Goal: Task Accomplishment & Management: Manage account settings

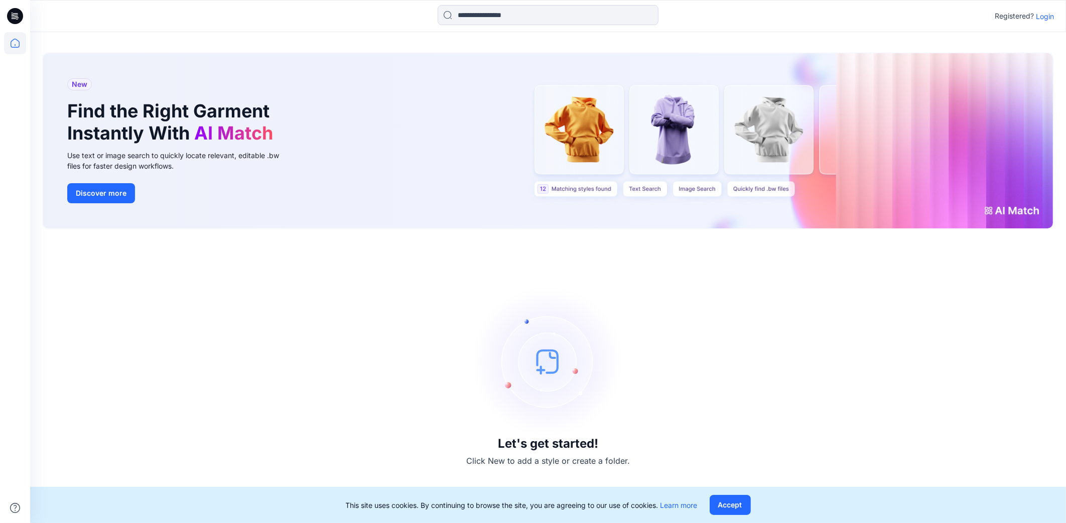
click at [1055, 16] on div "Registered? Login" at bounding box center [548, 16] width 1036 height 22
click at [1045, 14] on p "Login" at bounding box center [1045, 16] width 18 height 11
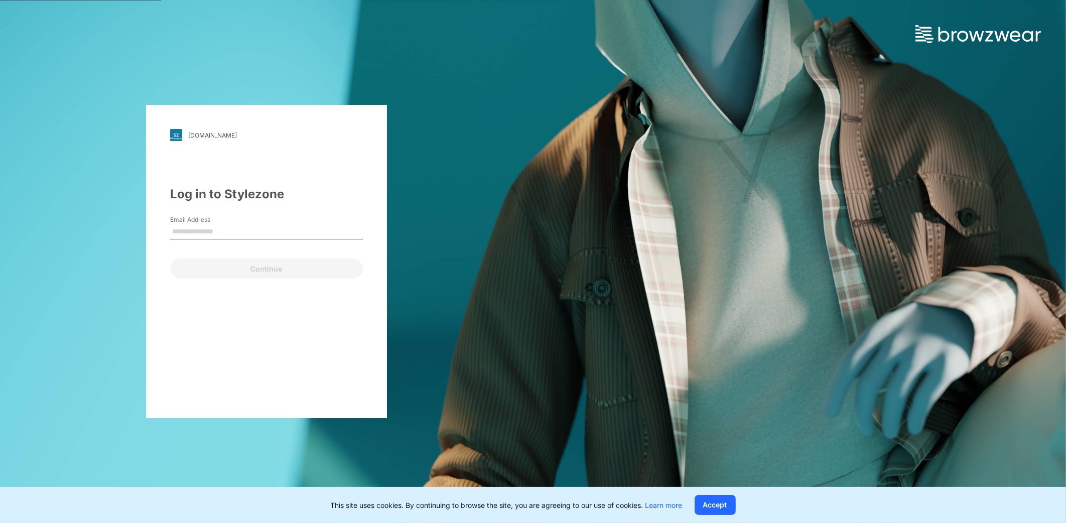
click at [189, 226] on input "Email Address" at bounding box center [266, 231] width 193 height 15
type input "**********"
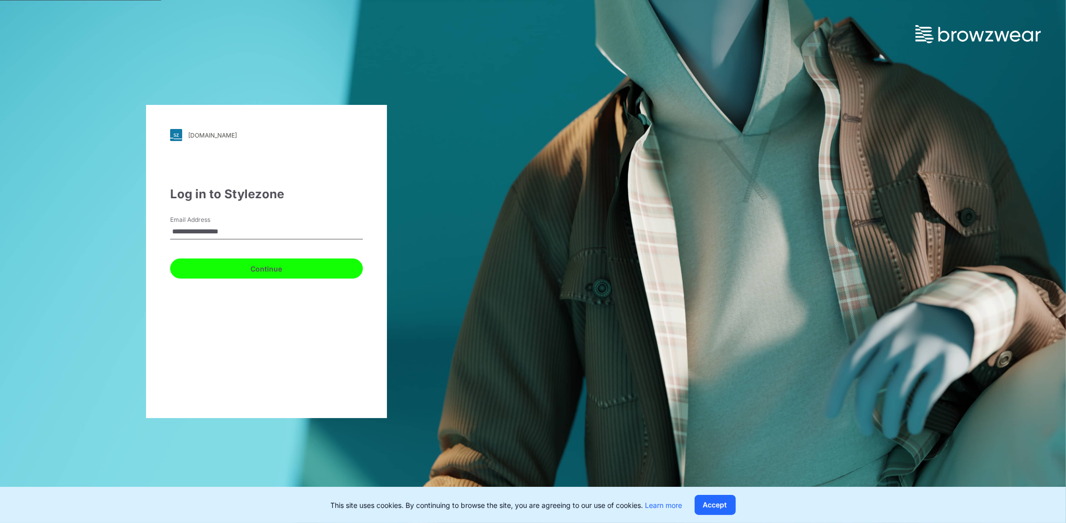
click at [237, 270] on button "Continue" at bounding box center [266, 269] width 193 height 20
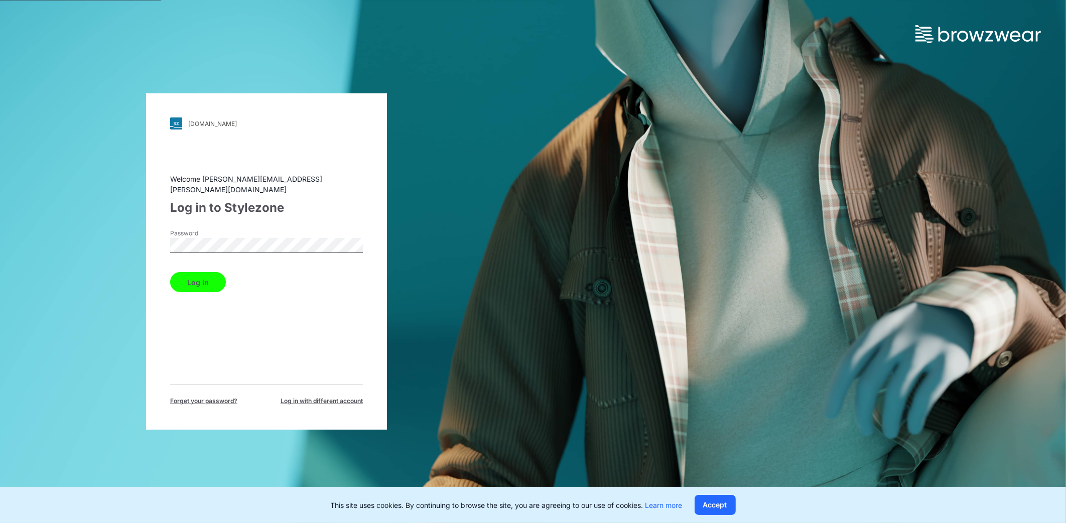
click at [170, 272] on button "Log in" at bounding box center [198, 282] width 56 height 20
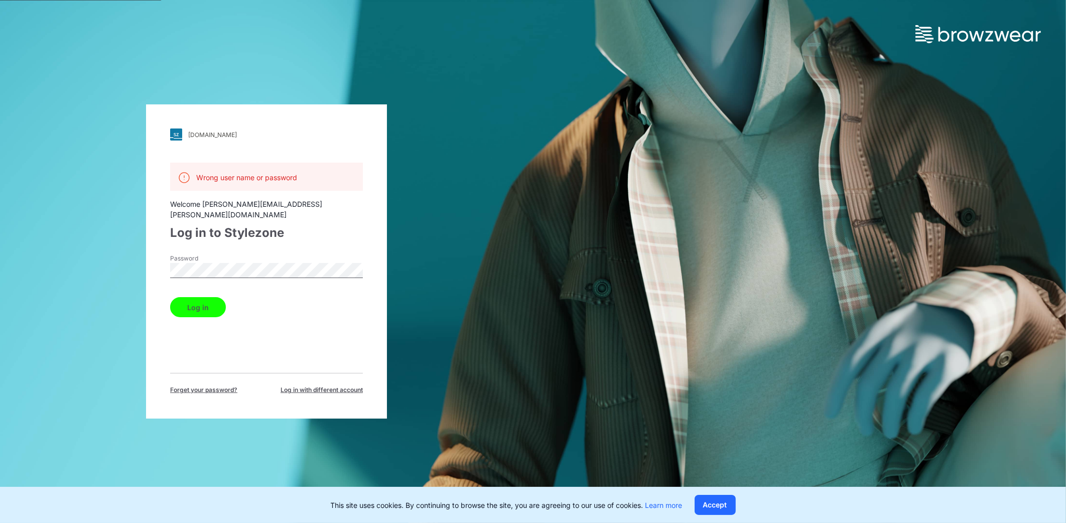
click at [201, 298] on button "Log in" at bounding box center [198, 307] width 56 height 20
click at [91, 260] on div "[DOMAIN_NAME] Loading... Wrong user name or password Welcome [PERSON_NAME][EMAI…" at bounding box center [266, 261] width 533 height 523
click at [170, 297] on button "Log in" at bounding box center [198, 307] width 56 height 20
click at [138, 272] on div "[DOMAIN_NAME] Loading... Wrong user name or password Welcome [PERSON_NAME][EMAI…" at bounding box center [266, 261] width 533 height 523
click at [269, 298] on div "Log in" at bounding box center [266, 305] width 193 height 24
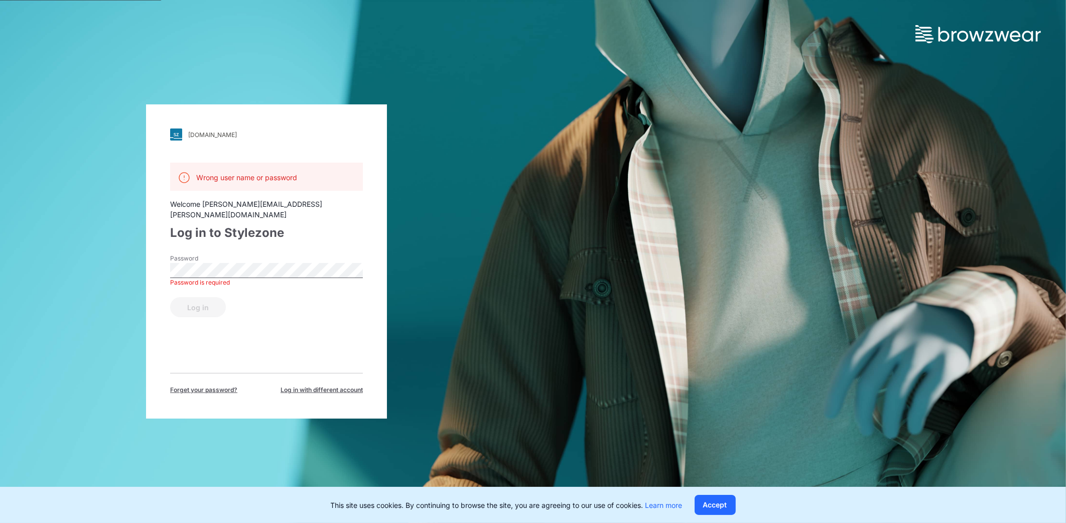
click at [255, 254] on div "Password Password is required" at bounding box center [266, 269] width 193 height 30
click at [255, 225] on div "Log in to Stylezone" at bounding box center [266, 233] width 193 height 18
click at [221, 278] on div "Password is required" at bounding box center [266, 282] width 193 height 9
click at [213, 296] on div "Log in" at bounding box center [266, 305] width 193 height 24
click at [304, 373] on div "Forget your password? Log in with different account" at bounding box center [266, 384] width 193 height 22
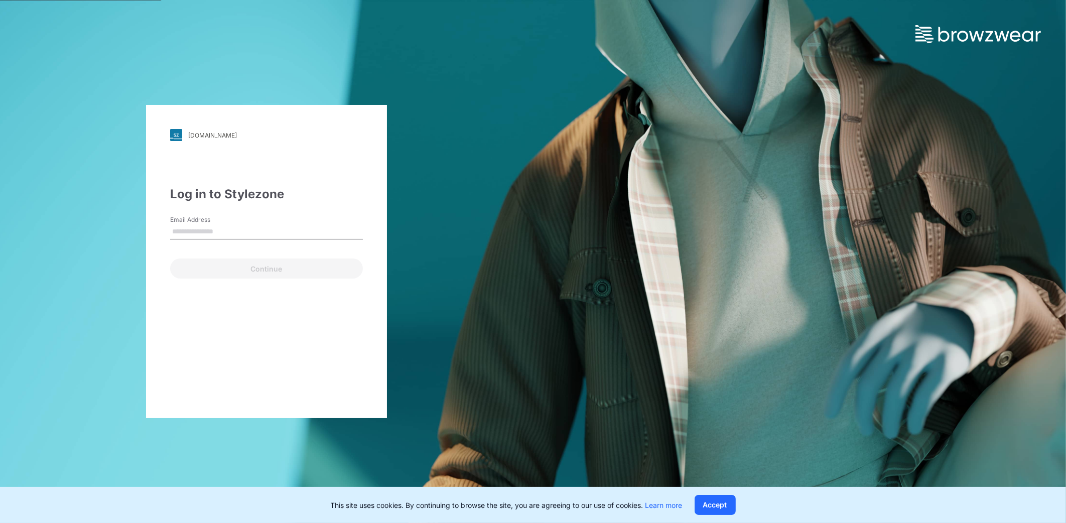
click at [218, 231] on input "Email Address" at bounding box center [266, 231] width 193 height 15
click at [289, 191] on div "Log in to Stylezone" at bounding box center [266, 194] width 193 height 18
click at [249, 229] on input "Email Address" at bounding box center [266, 231] width 193 height 15
type input "**********"
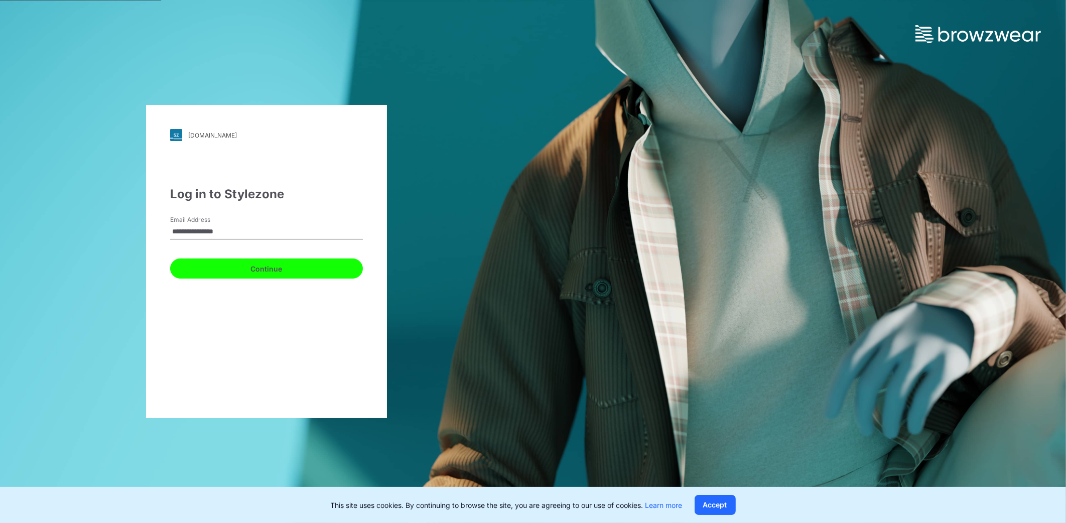
click at [228, 267] on button "Continue" at bounding box center [266, 269] width 193 height 20
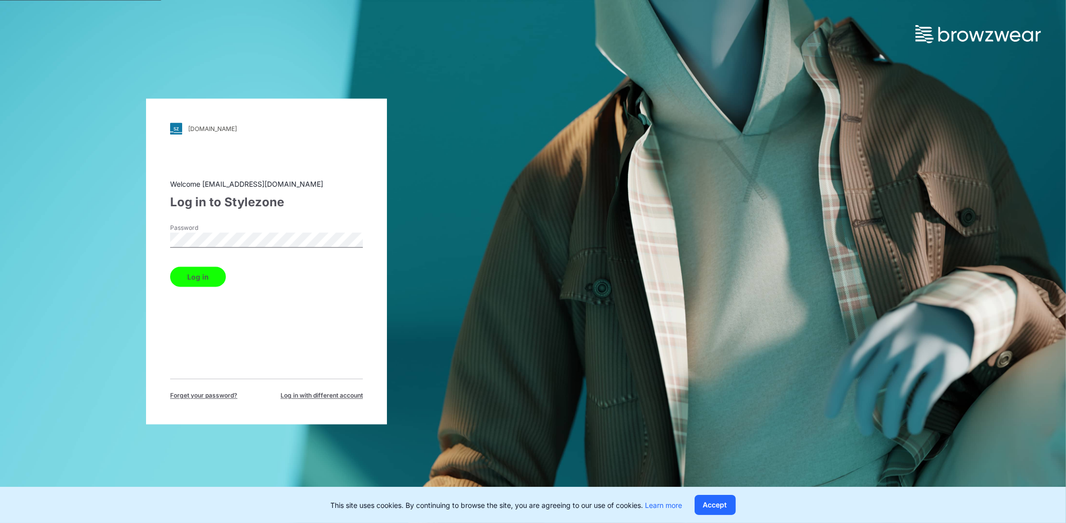
click at [196, 274] on button "Log in" at bounding box center [198, 277] width 56 height 20
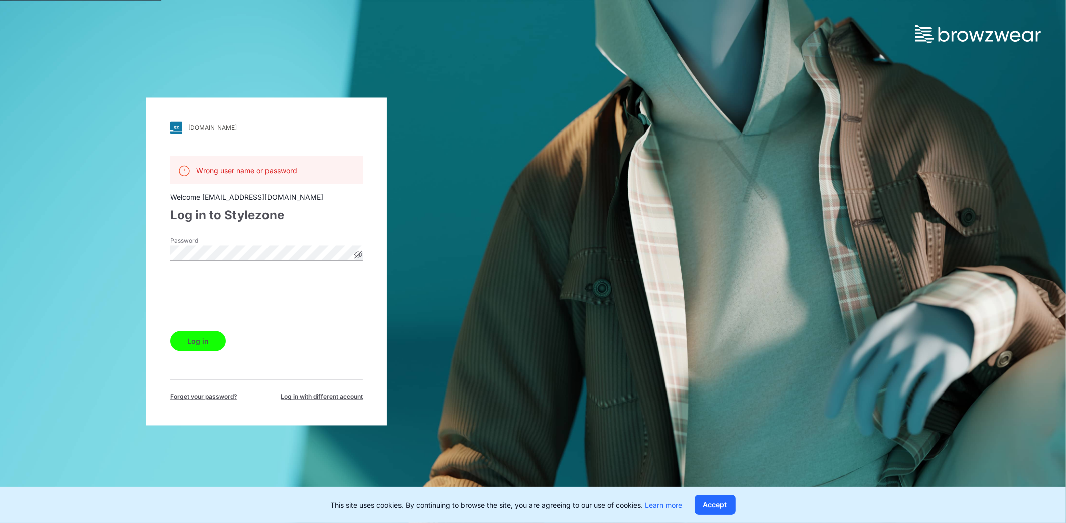
click at [203, 345] on button "Log in" at bounding box center [198, 341] width 56 height 20
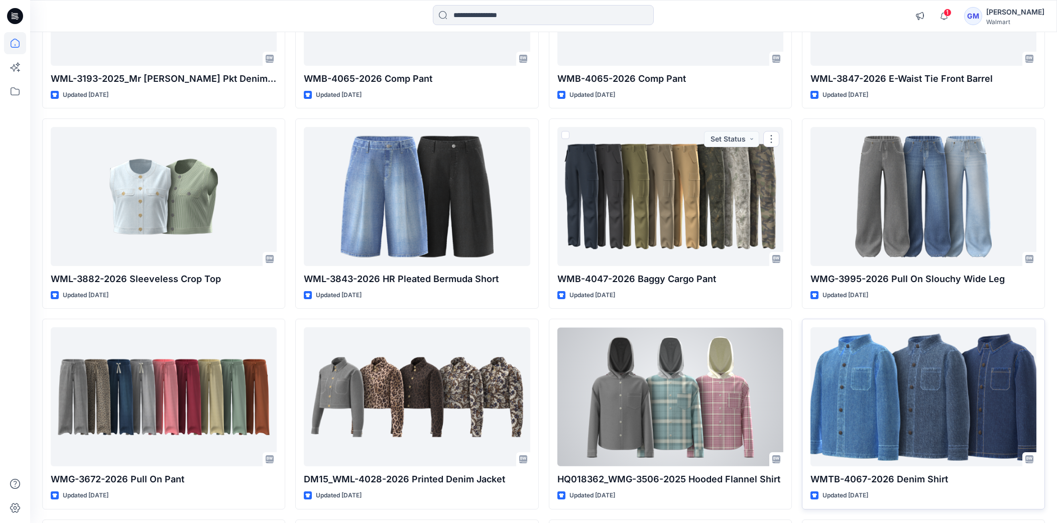
scroll to position [690, 0]
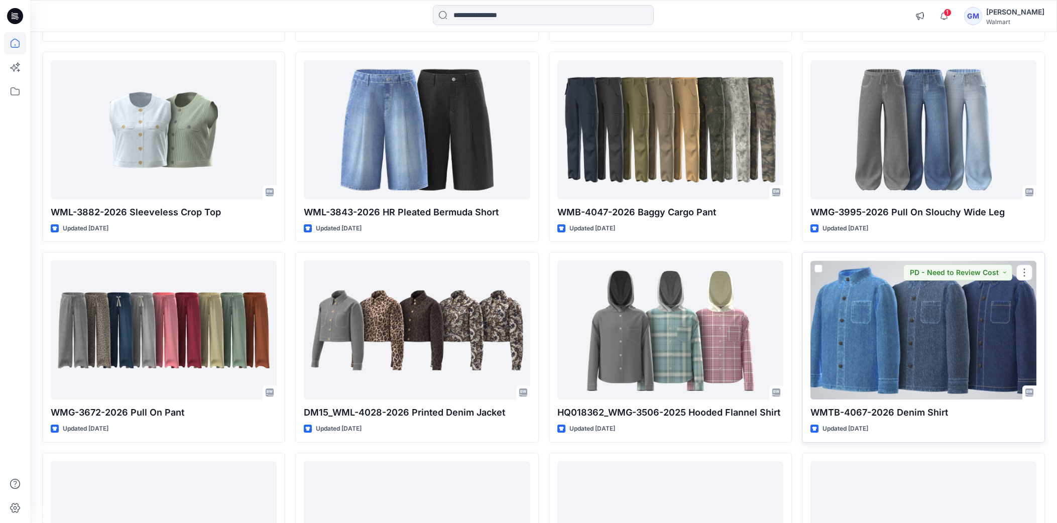
click at [830, 326] on div at bounding box center [923, 330] width 226 height 139
